Goal: Use online tool/utility: Utilize a website feature to perform a specific function

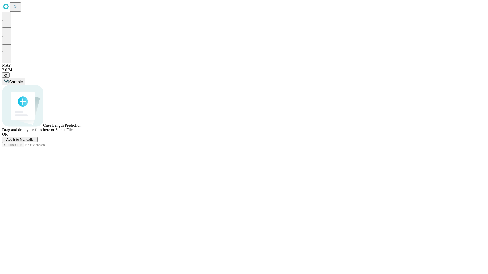
click at [73, 132] on span "Select File" at bounding box center [63, 130] width 17 height 4
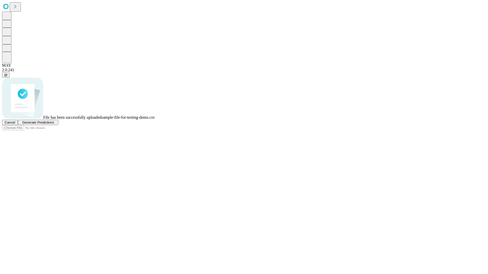
click at [54, 125] on span "Generate Predictions" at bounding box center [38, 123] width 32 height 4
